Goal: Task Accomplishment & Management: Use online tool/utility

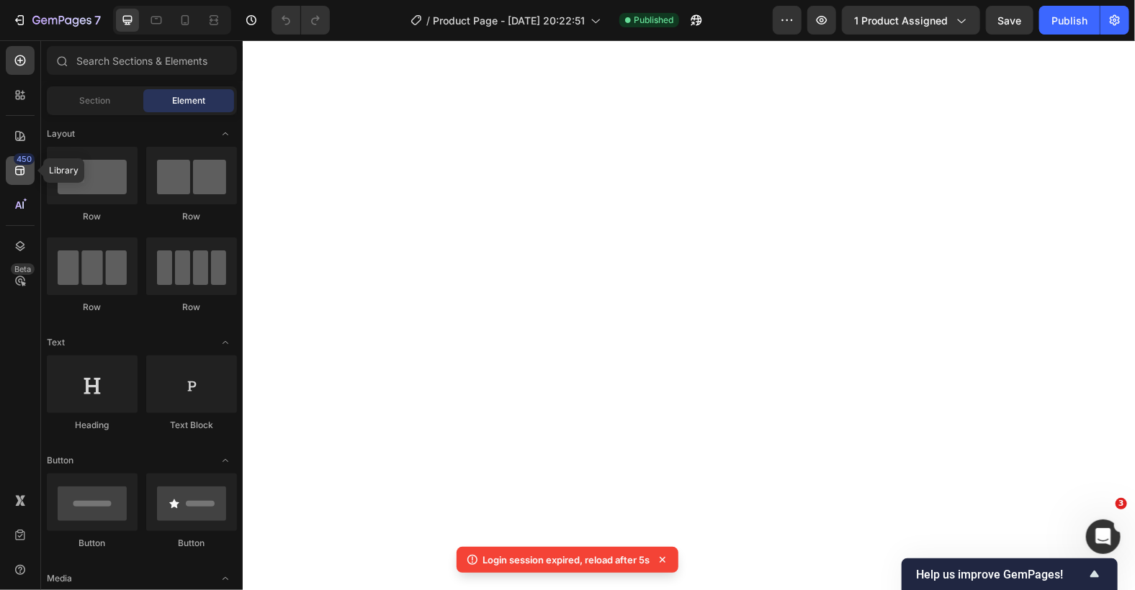
click at [17, 167] on icon at bounding box center [20, 170] width 14 height 14
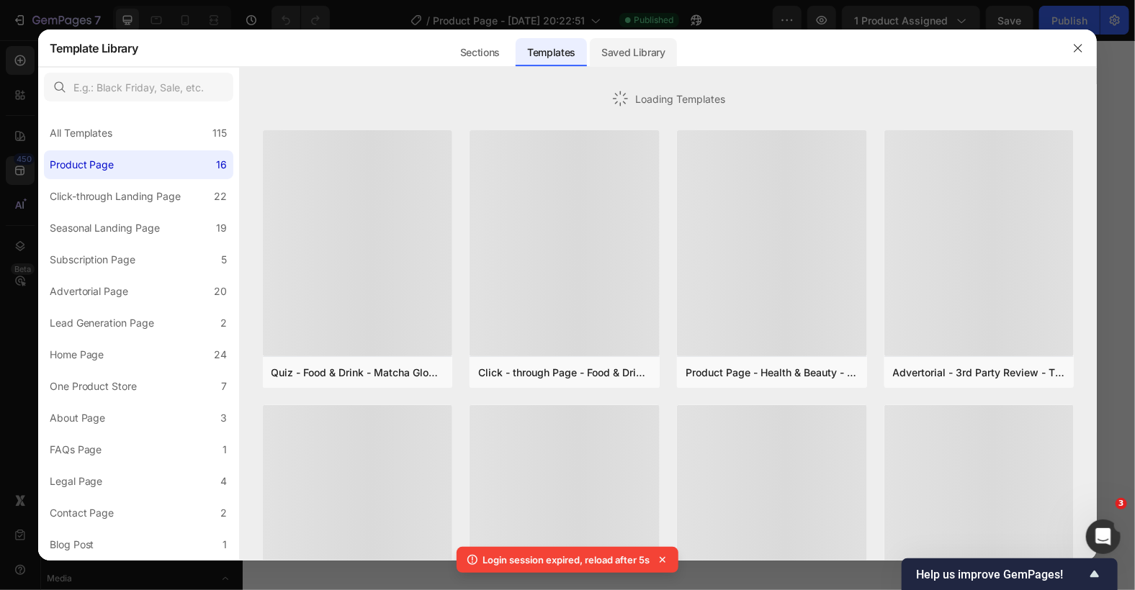
click at [636, 36] on div "Saved Library" at bounding box center [633, 48] width 87 height 37
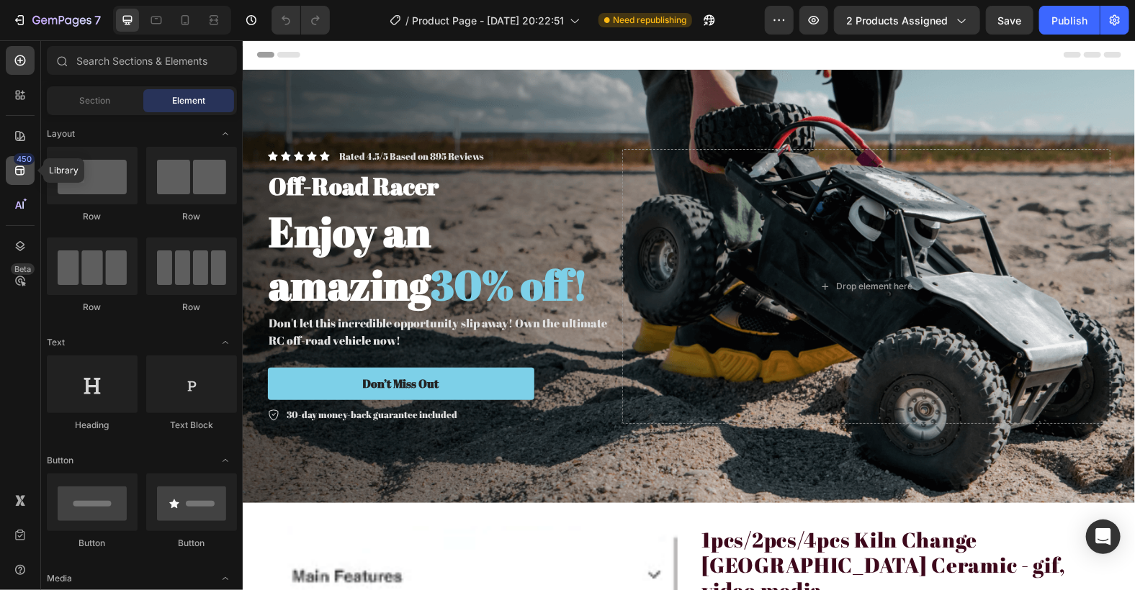
click at [21, 168] on icon at bounding box center [19, 170] width 9 height 9
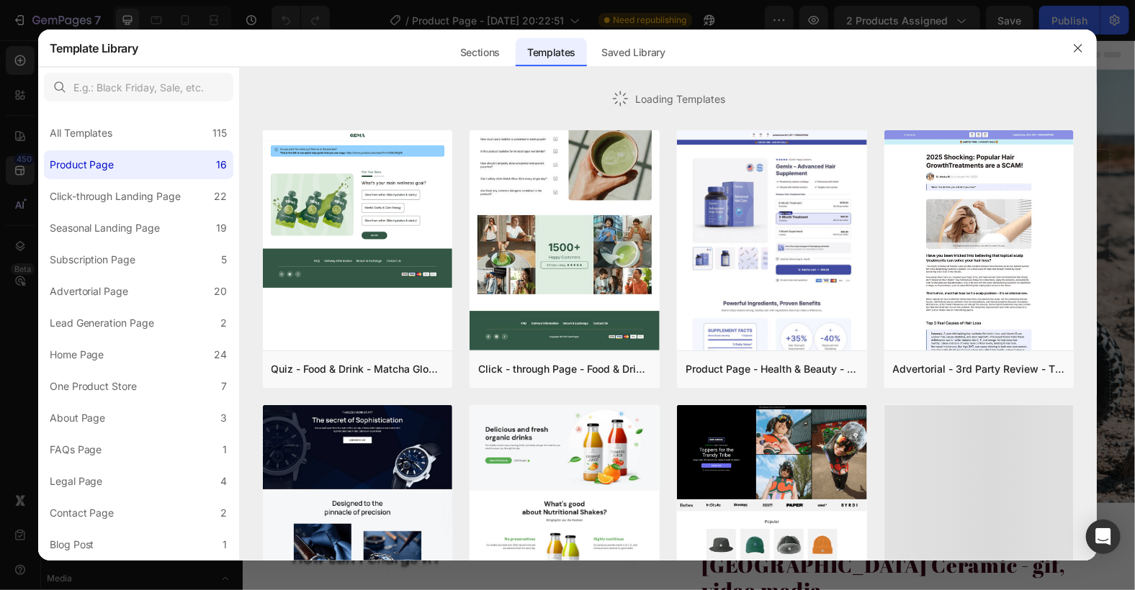
click at [649, 50] on div "Saved Library" at bounding box center [633, 52] width 87 height 29
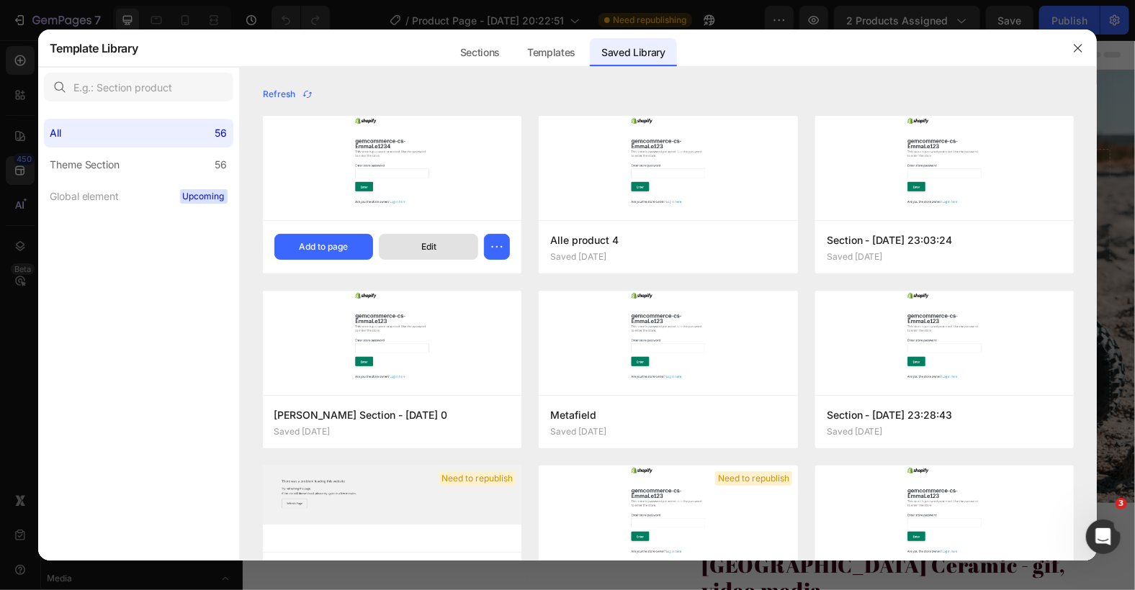
click at [423, 238] on button "Edit" at bounding box center [428, 247] width 99 height 26
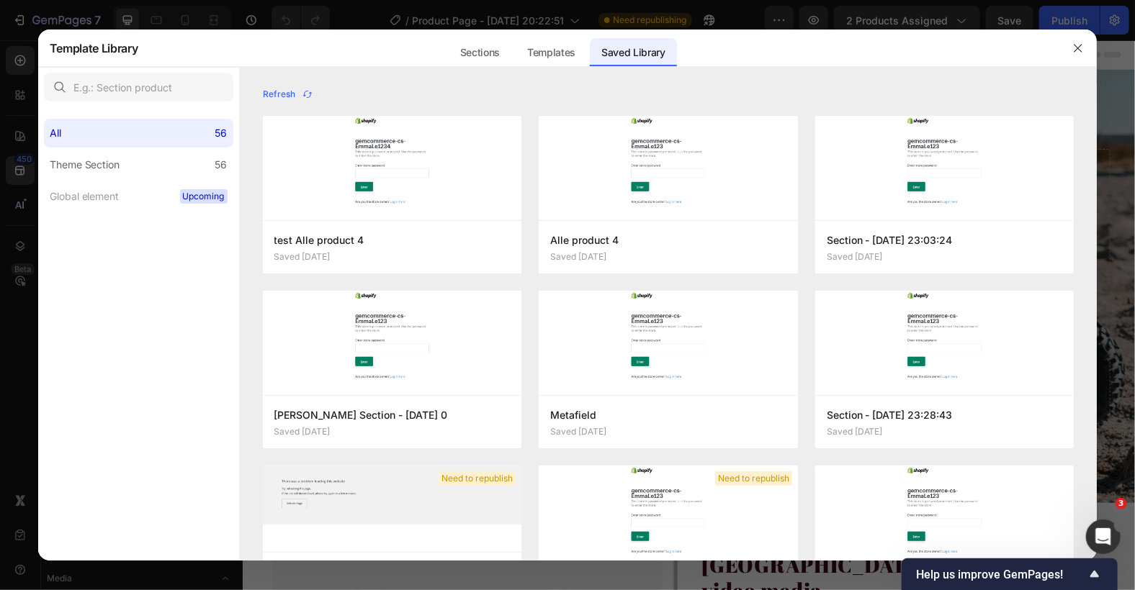
drag, startPoint x: 1082, startPoint y: 43, endPoint x: 567, endPoint y: 0, distance: 517.3
click at [1082, 44] on icon "button" at bounding box center [1078, 48] width 12 height 12
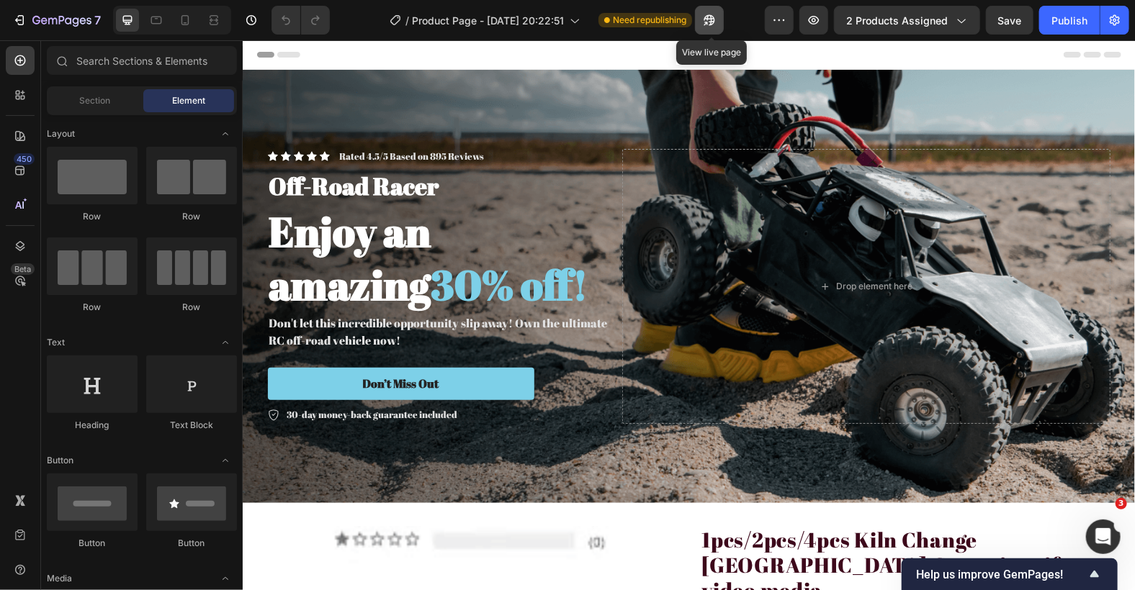
click at [715, 19] on icon "button" at bounding box center [709, 20] width 11 height 11
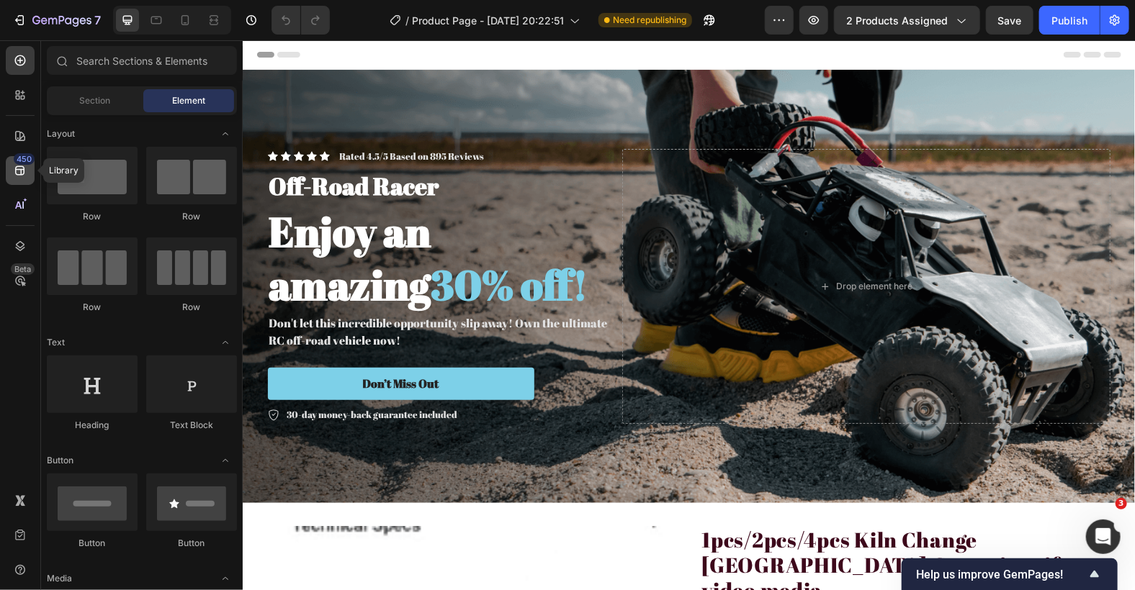
click at [17, 166] on icon at bounding box center [20, 170] width 14 height 14
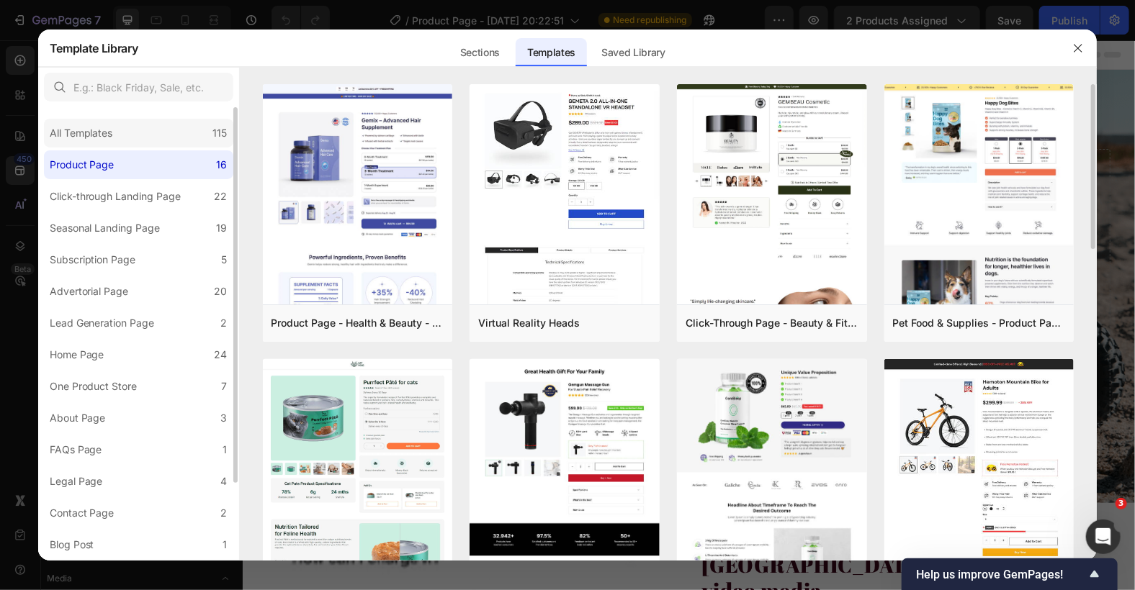
click at [67, 132] on div "All Templates" at bounding box center [81, 133] width 63 height 17
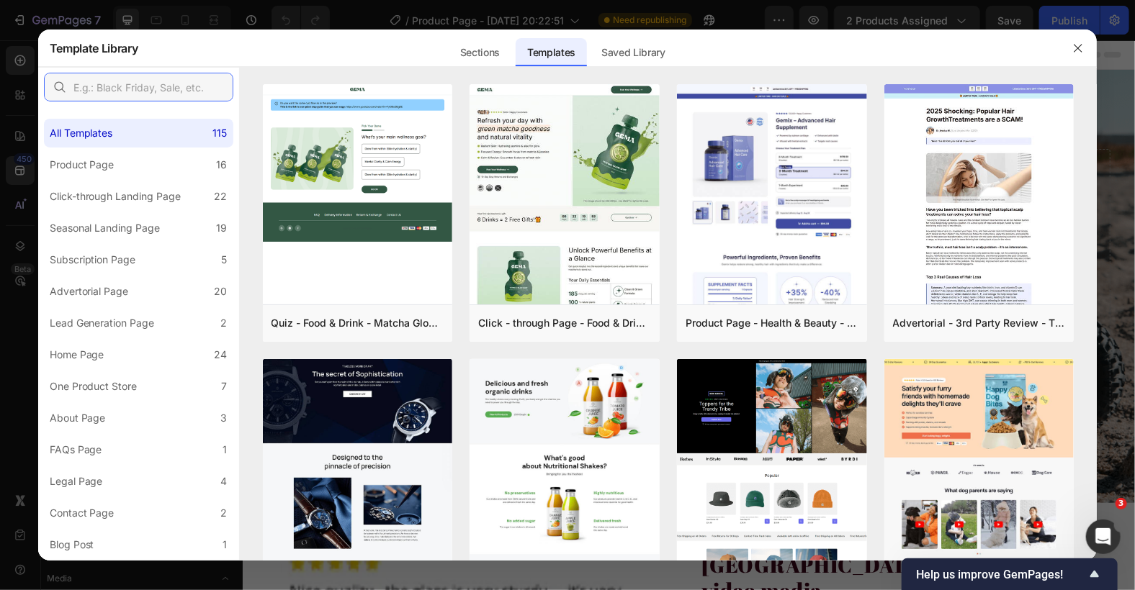
click at [112, 84] on input "text" at bounding box center [138, 87] width 189 height 29
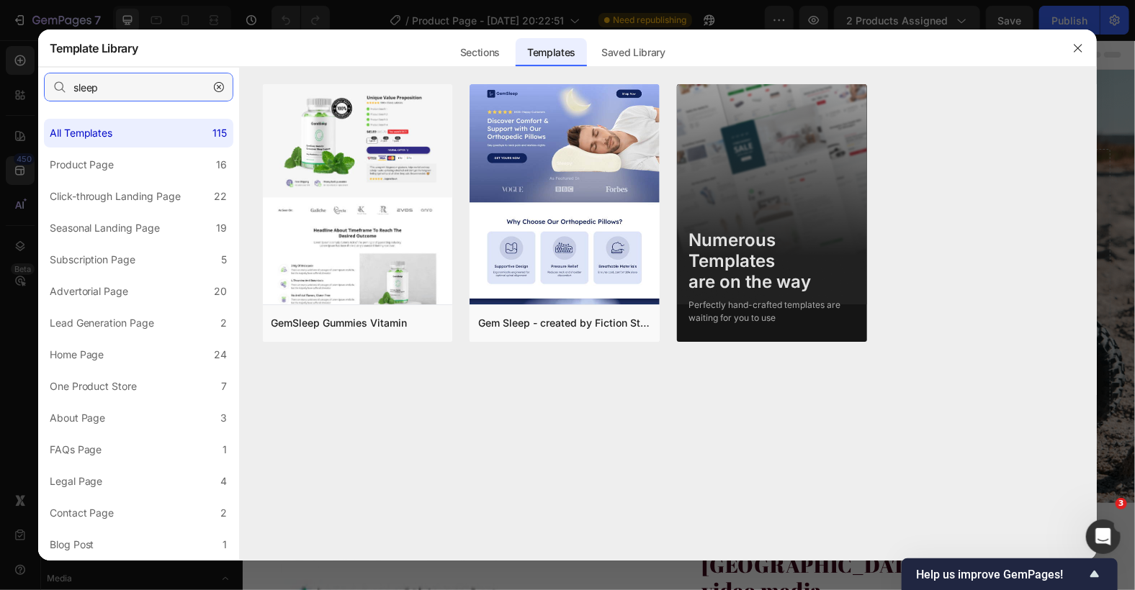
type input "sleep"
drag, startPoint x: 147, startPoint y: 84, endPoint x: 58, endPoint y: 84, distance: 88.6
click at [58, 84] on div "sleep" at bounding box center [138, 87] width 189 height 29
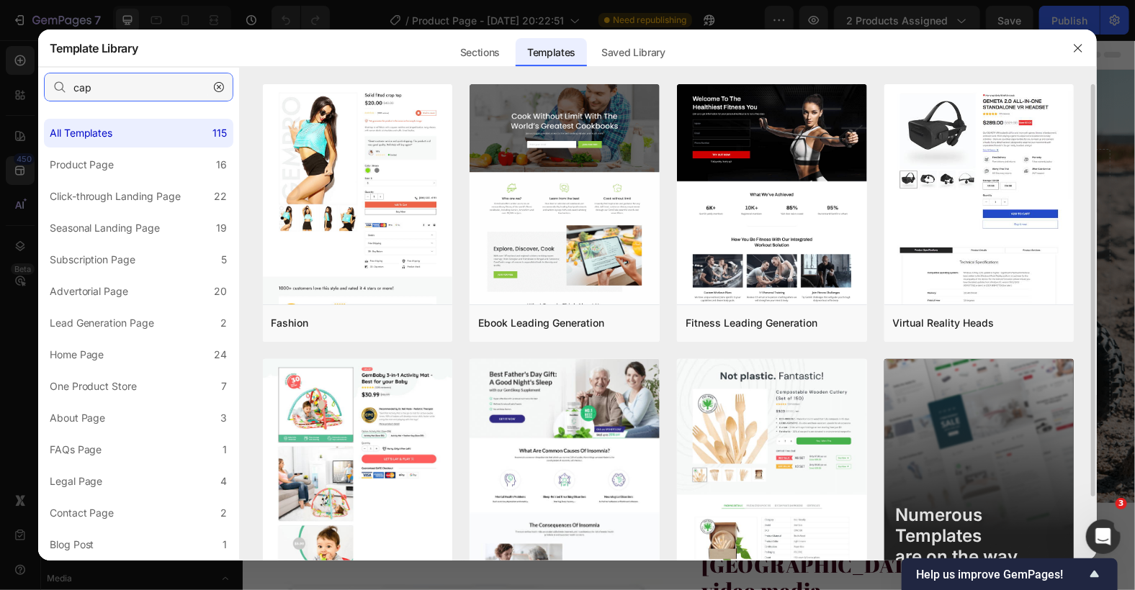
type input "cap"
click at [212, 78] on button "button" at bounding box center [218, 87] width 23 height 23
click at [216, 87] on input "cap" at bounding box center [138, 87] width 189 height 29
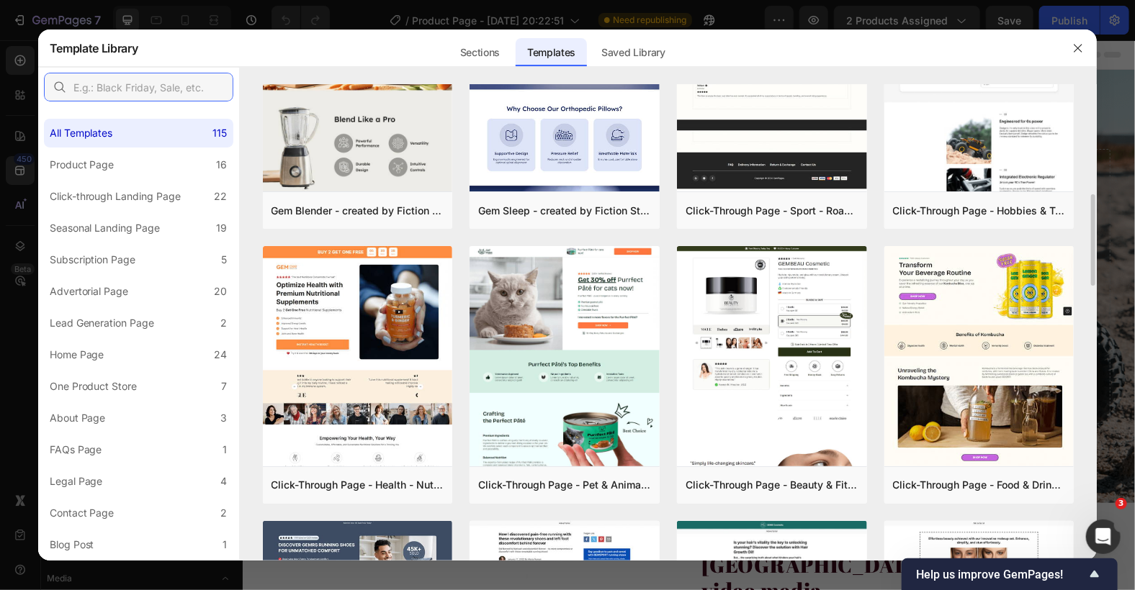
scroll to position [1474, 0]
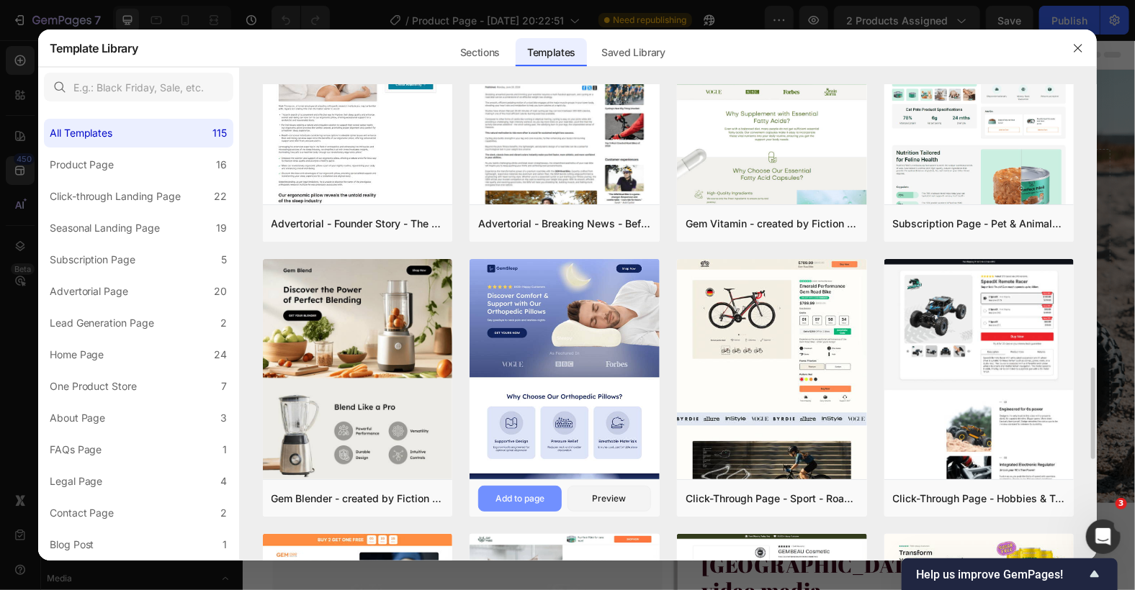
click at [533, 495] on div "Add to page" at bounding box center [519, 498] width 49 height 13
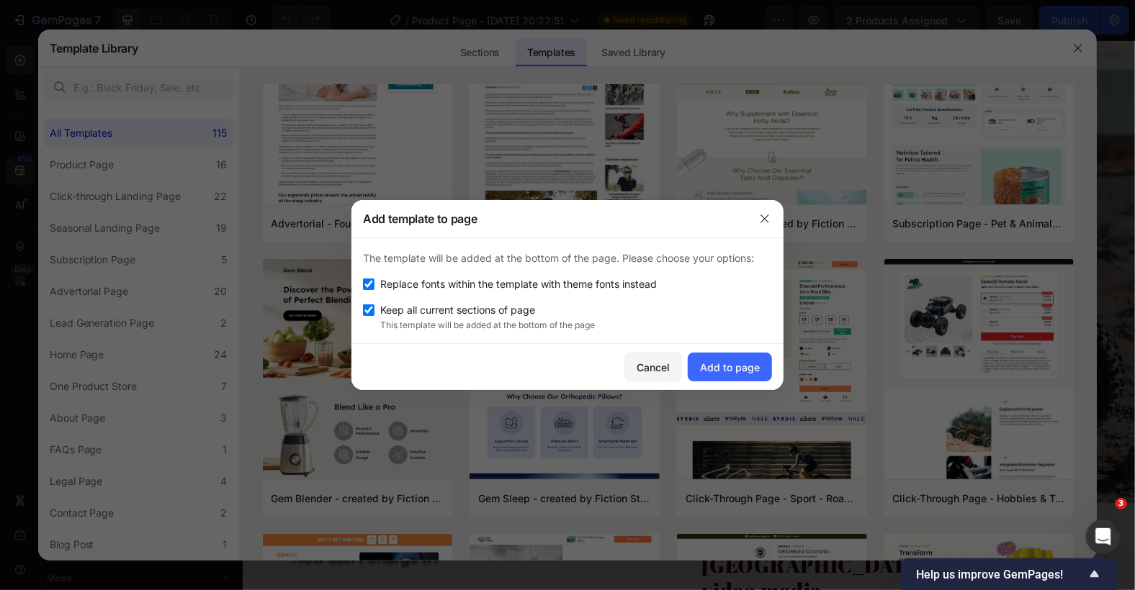
click at [503, 309] on span "Keep all current sections of page" at bounding box center [457, 310] width 155 height 17
checkbox input "false"
click at [727, 363] on div "Add to page" at bounding box center [730, 367] width 60 height 15
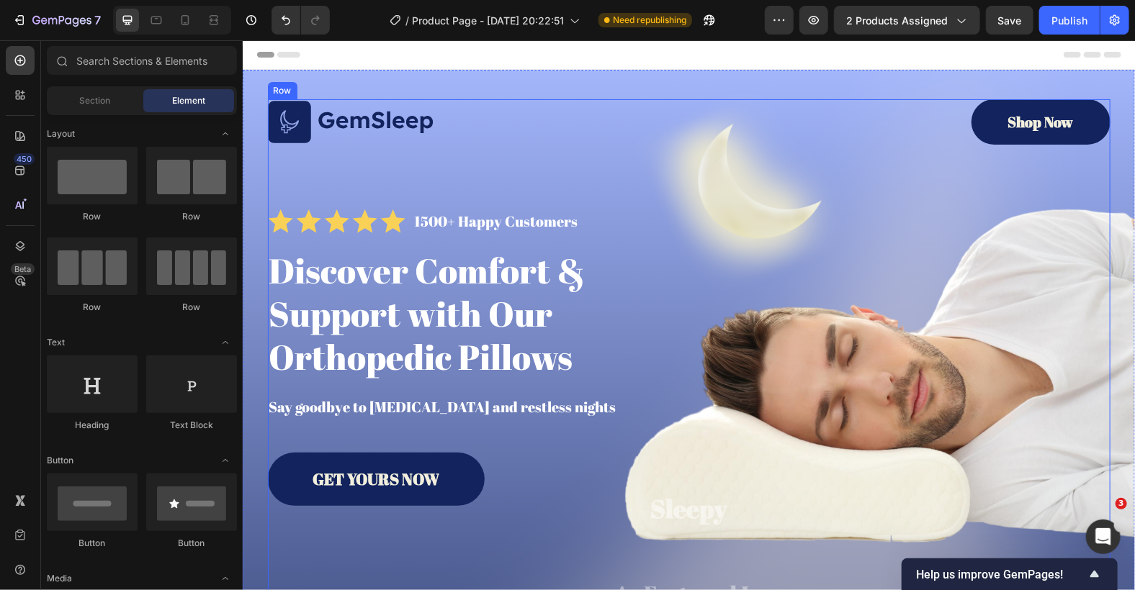
scroll to position [192, 0]
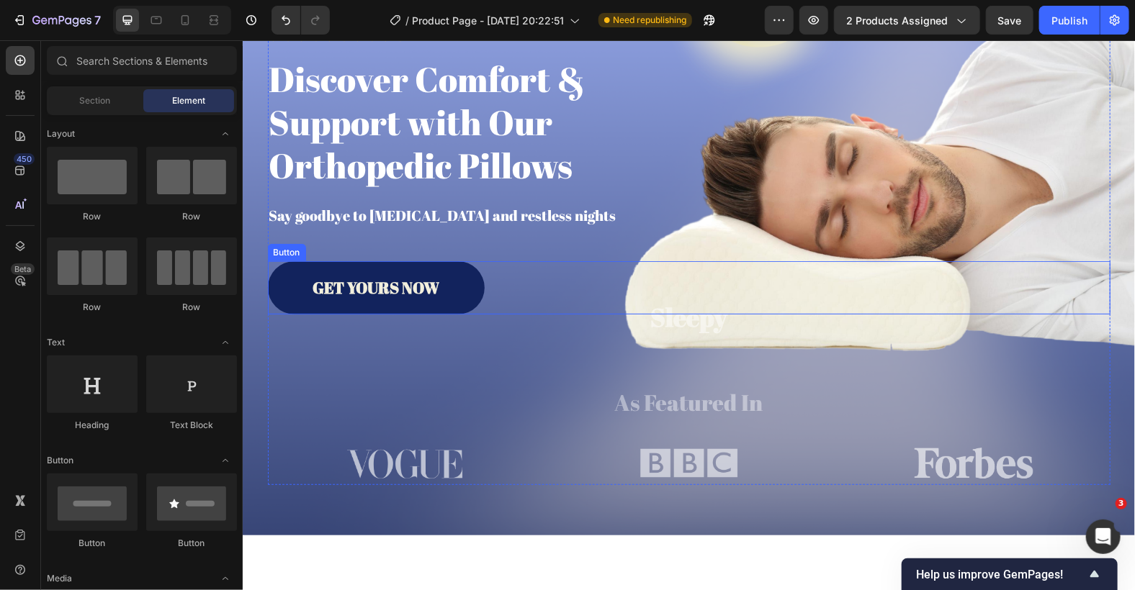
click at [455, 279] on link "GET YOURS NOW" at bounding box center [375, 287] width 217 height 53
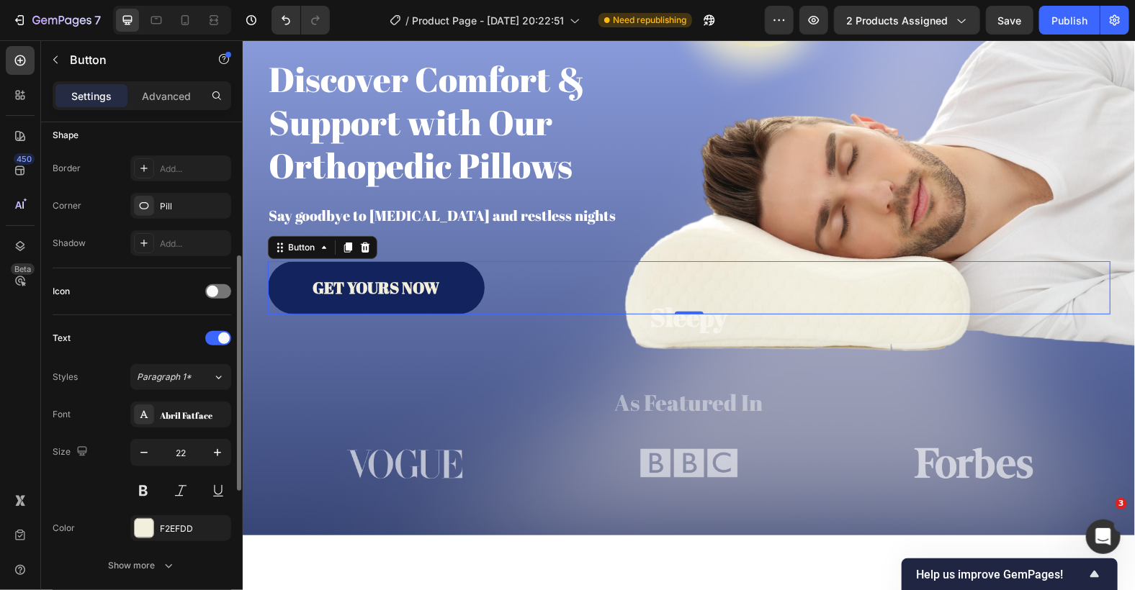
scroll to position [576, 0]
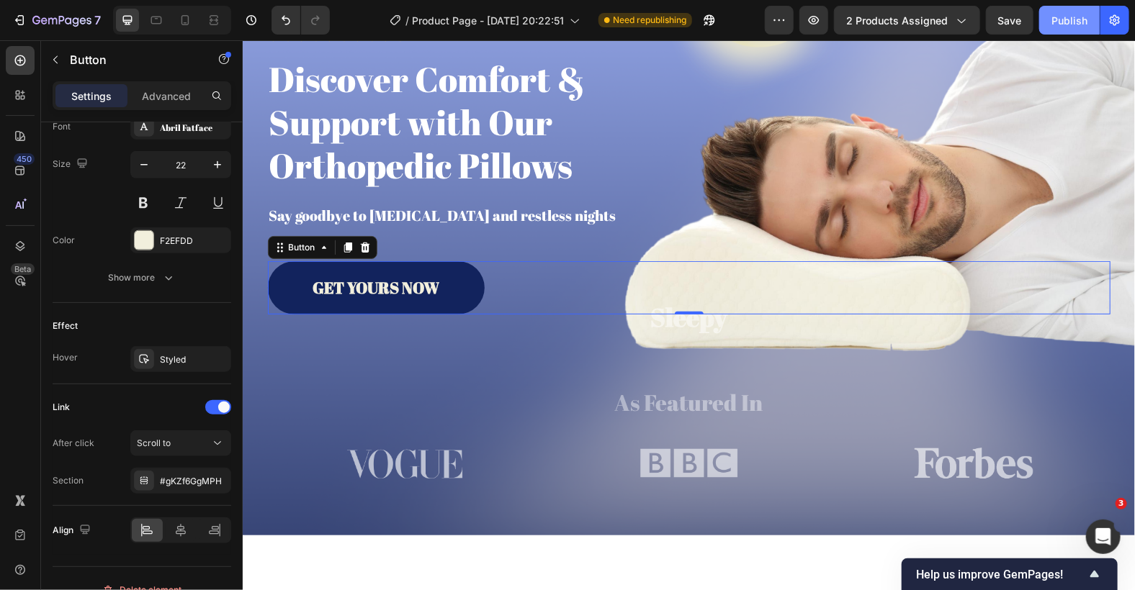
click at [1070, 23] on div "Publish" at bounding box center [1069, 20] width 36 height 15
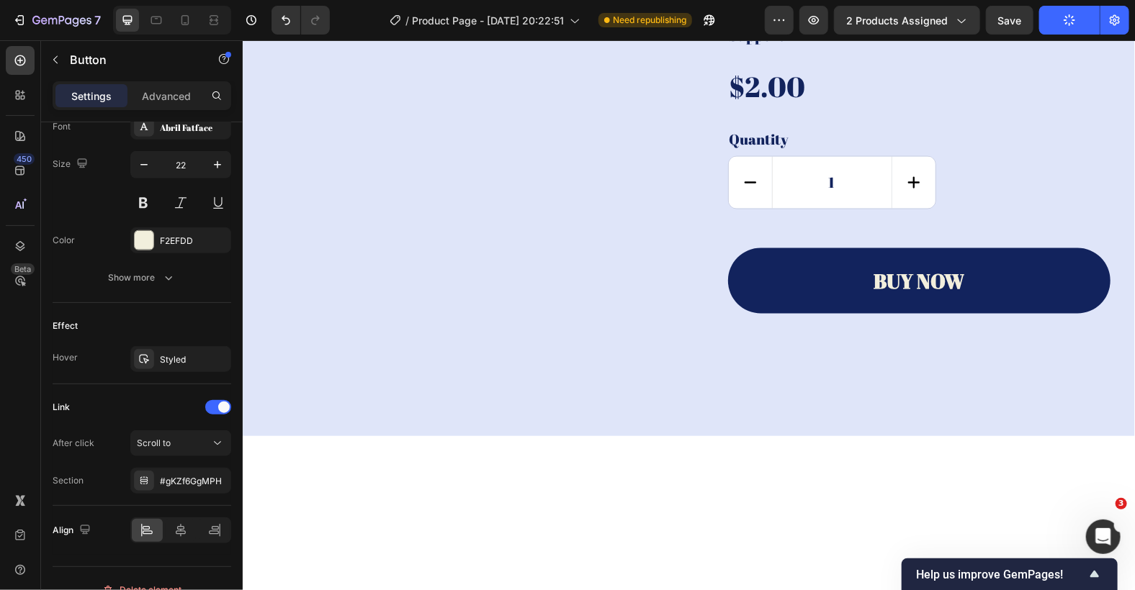
scroll to position [3509, 0]
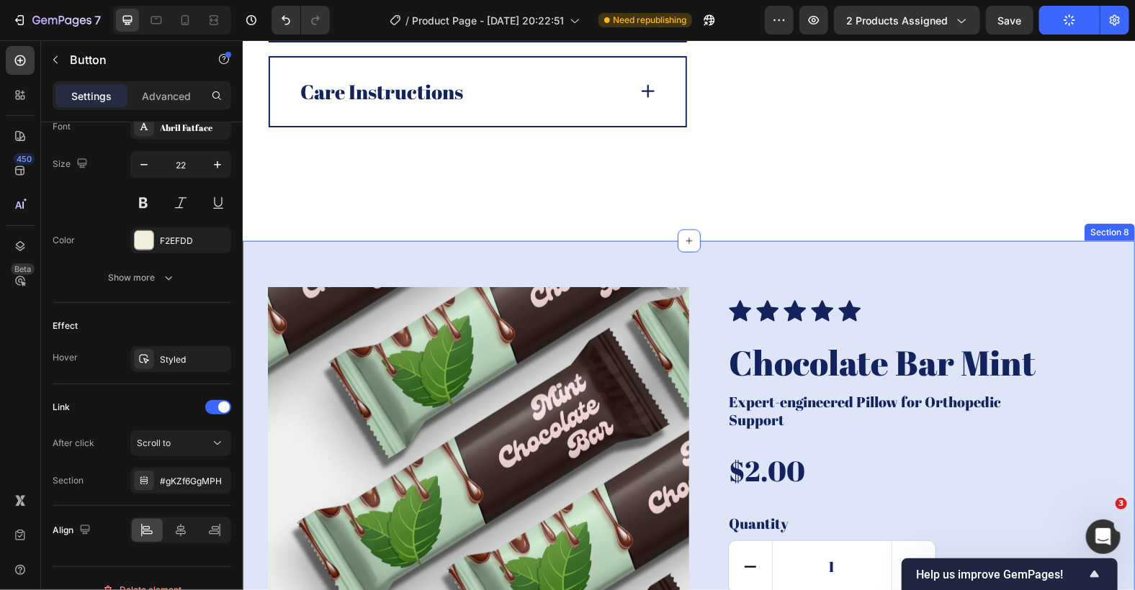
click at [433, 246] on div "Product Images Icon Icon Icon Icon Icon Icon List Chocolate Bar Mint Product Ti…" at bounding box center [688, 530] width 892 height 580
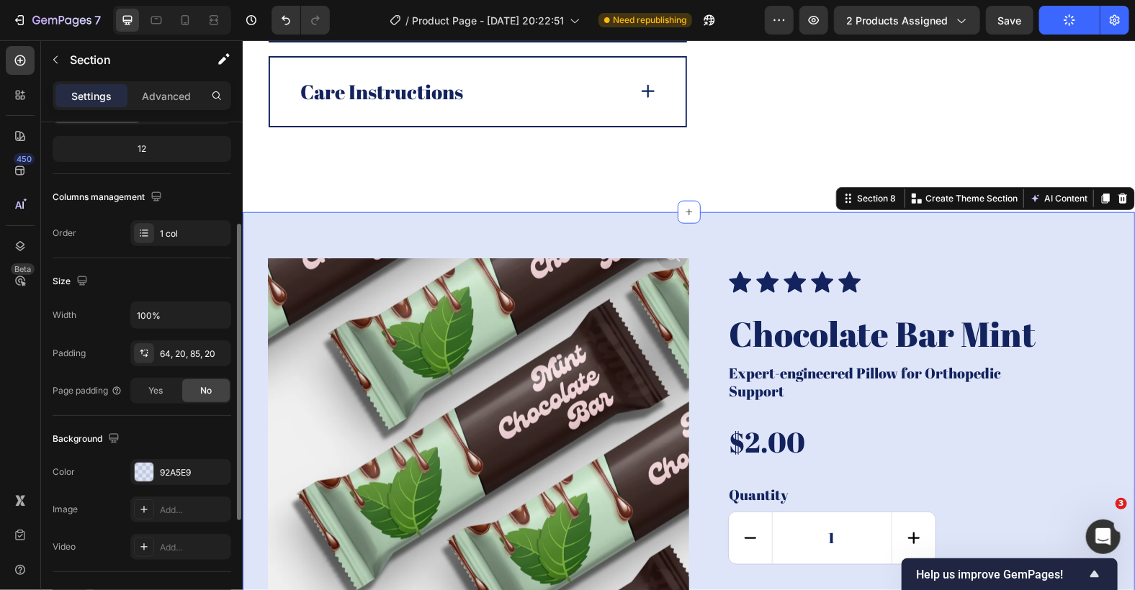
scroll to position [0, 0]
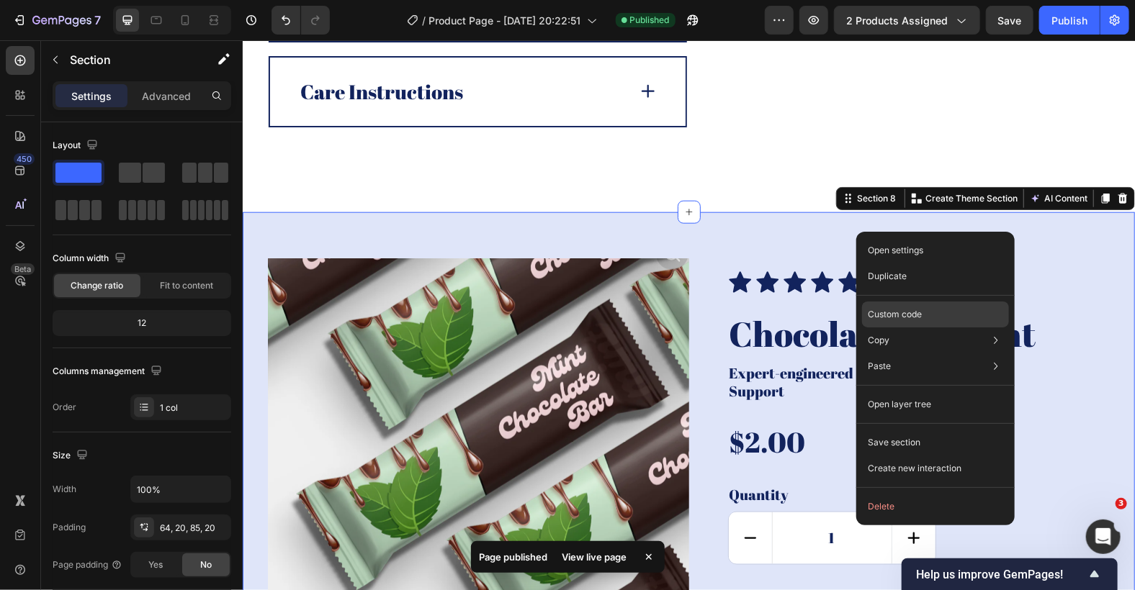
click at [904, 316] on p "Custom code" at bounding box center [895, 314] width 54 height 13
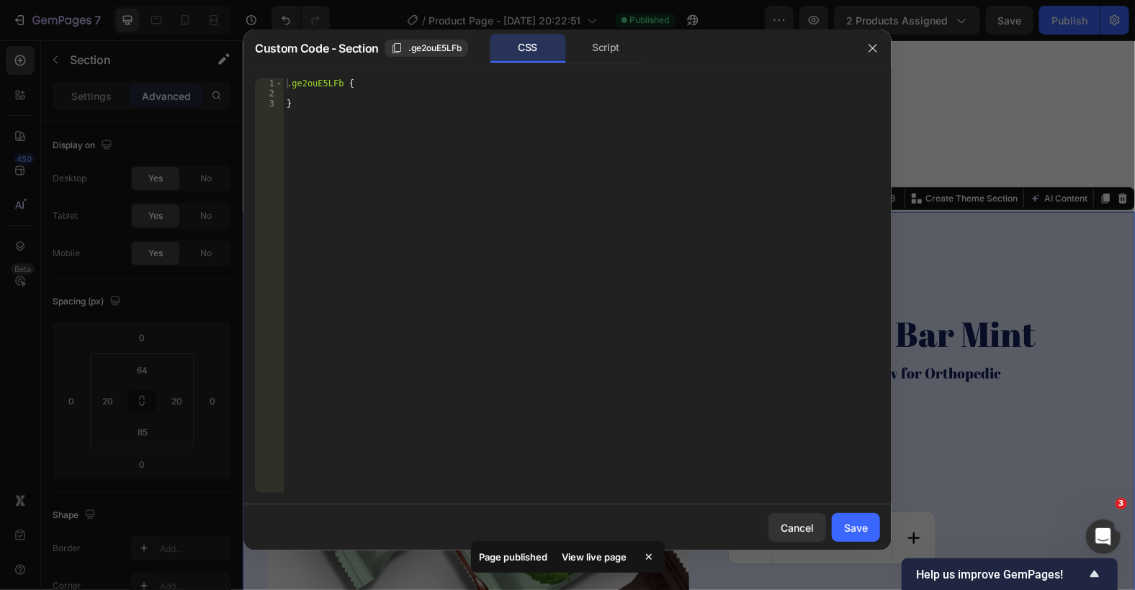
click at [973, 179] on div at bounding box center [567, 295] width 1135 height 590
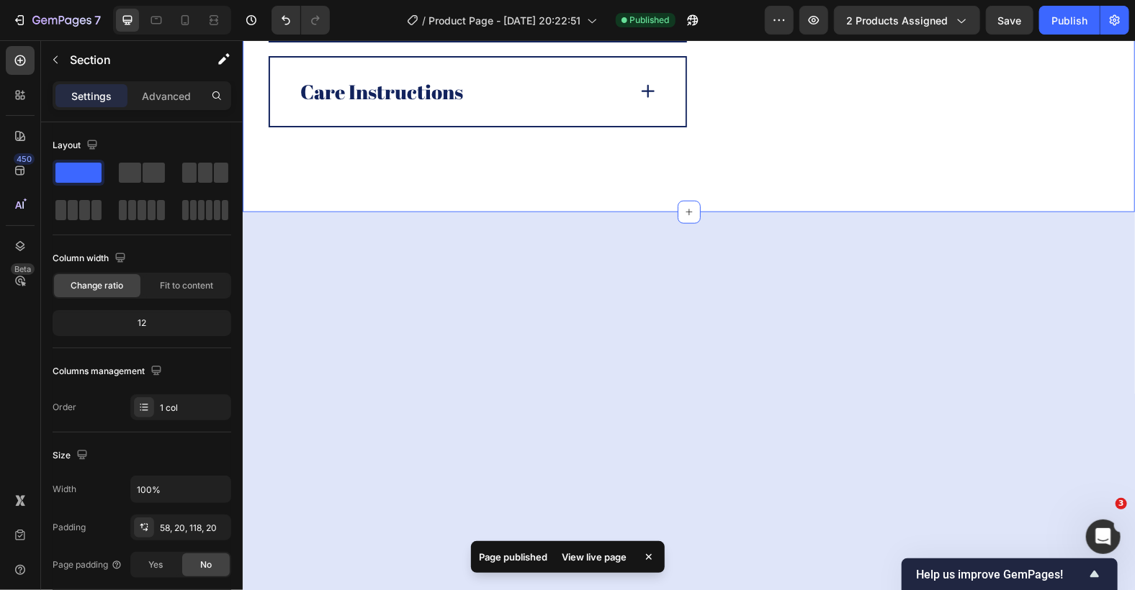
scroll to position [3125, 0]
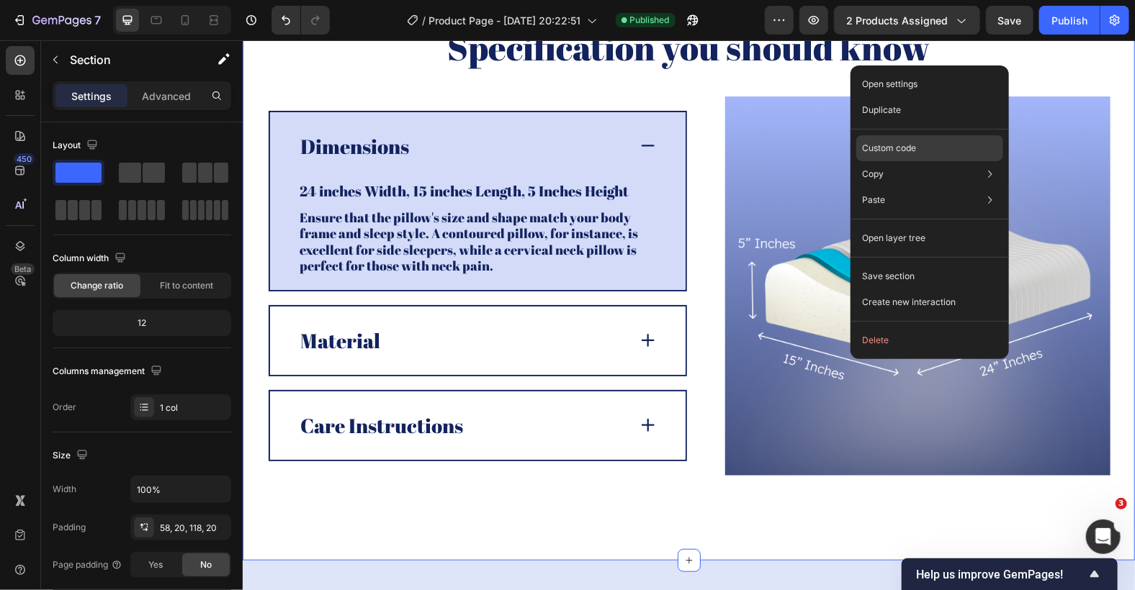
click at [904, 145] on p "Custom code" at bounding box center [889, 148] width 54 height 13
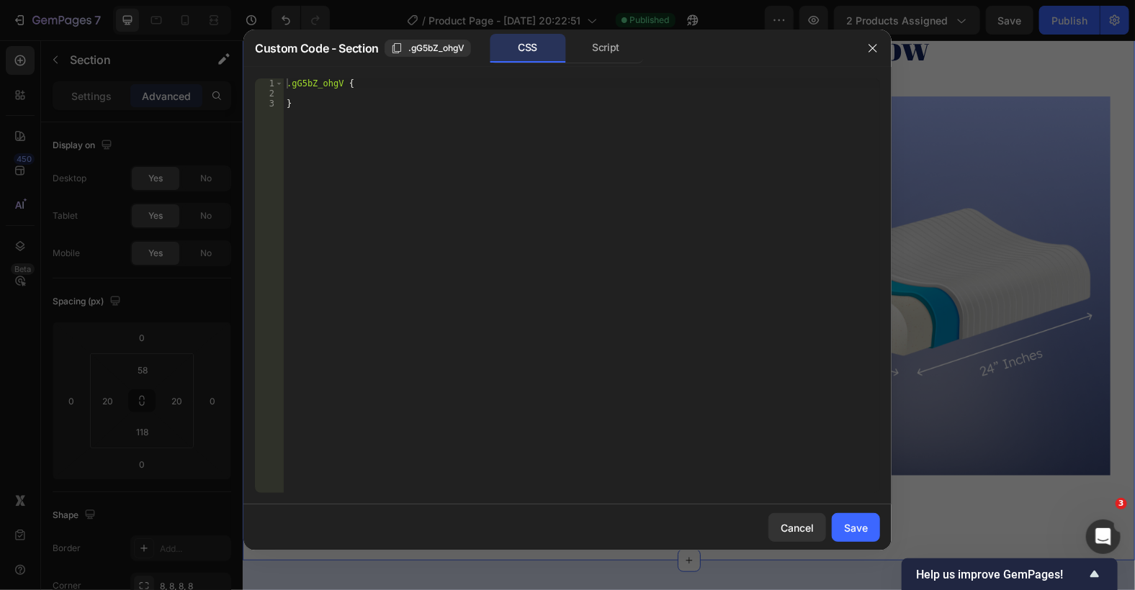
click at [910, 83] on div at bounding box center [567, 295] width 1135 height 590
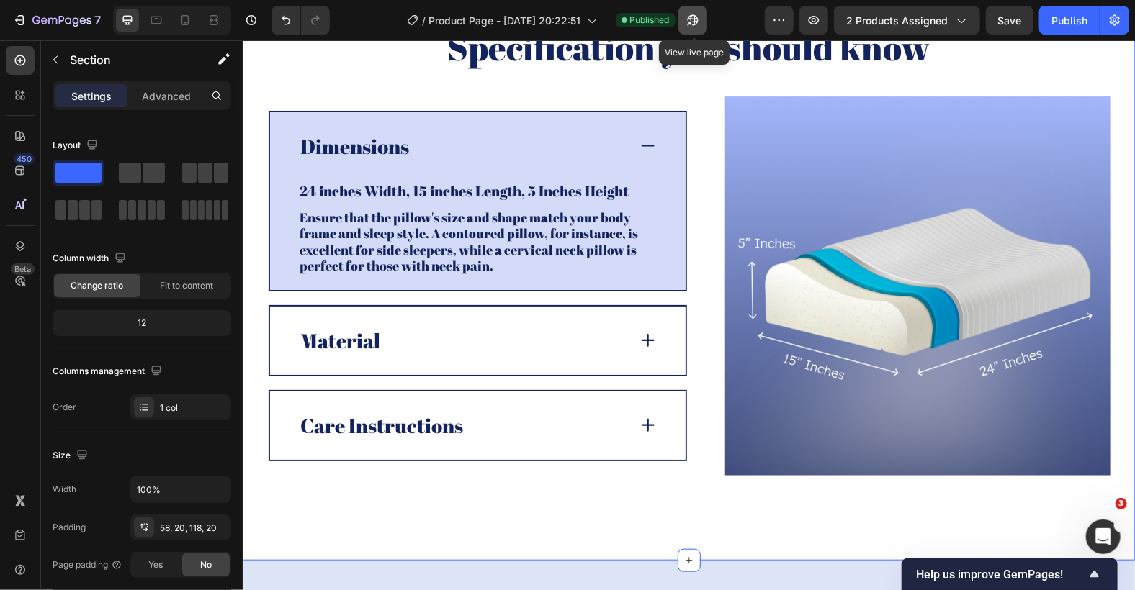
click at [695, 22] on icon "button" at bounding box center [692, 20] width 11 height 11
click at [698, 15] on icon "button" at bounding box center [692, 20] width 14 height 14
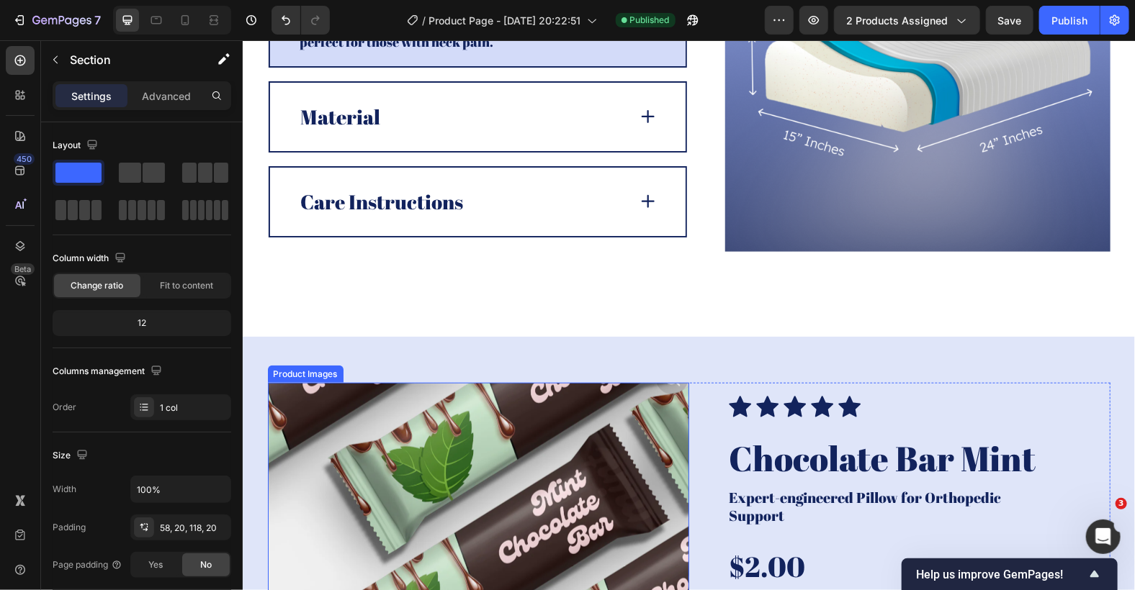
scroll to position [3606, 0]
